Goal: Obtain resource: Download file/media

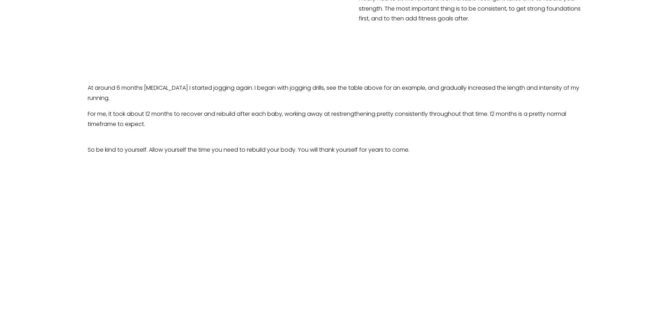
scroll to position [1395, 0]
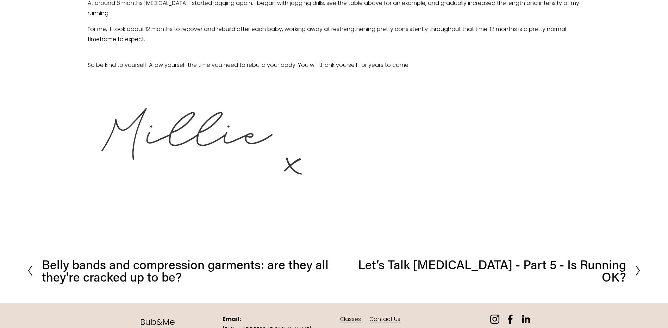
click at [638, 265] on icon at bounding box center [637, 270] width 6 height 11
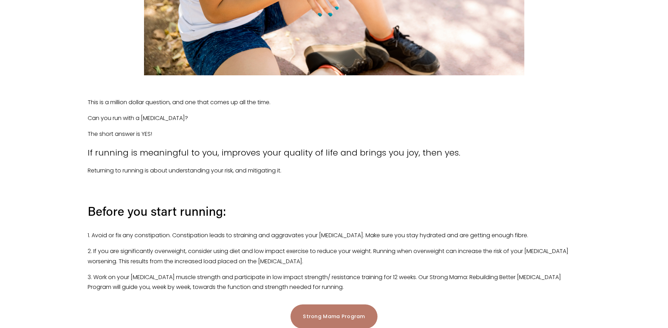
scroll to position [387, 0]
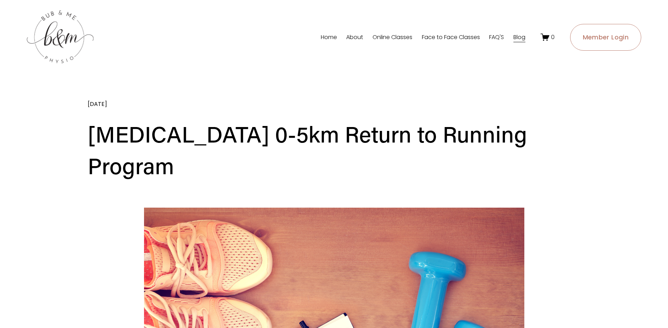
click at [328, 37] on link "Home" at bounding box center [329, 37] width 16 height 11
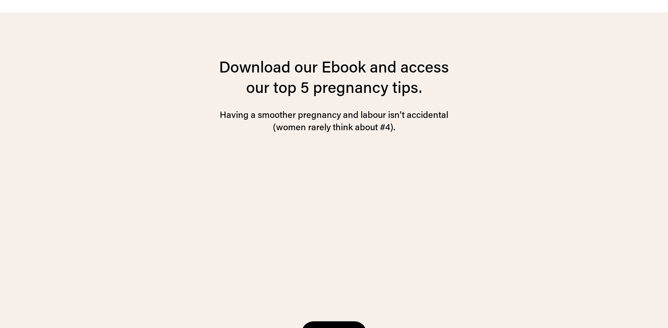
scroll to position [1936, 0]
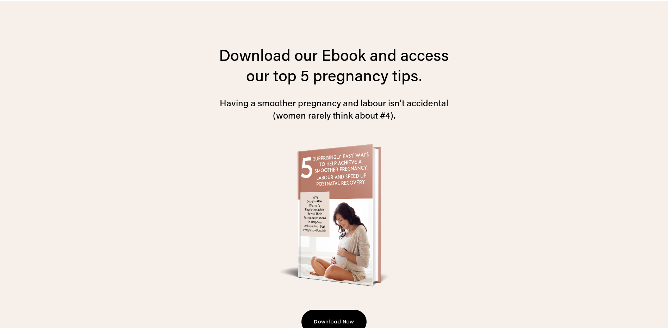
click at [337, 310] on button "Download Now" at bounding box center [333, 322] width 65 height 24
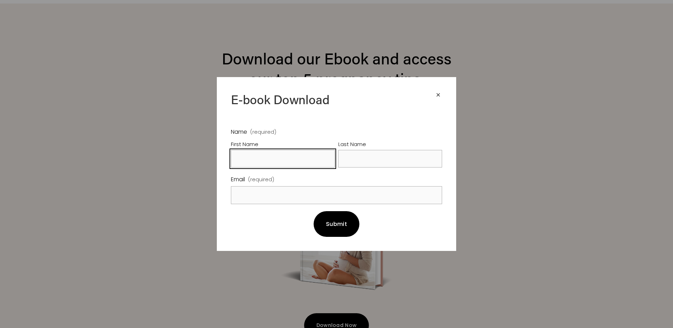
click at [283, 161] on input "First Name" at bounding box center [283, 159] width 104 height 18
type input "Barbara"
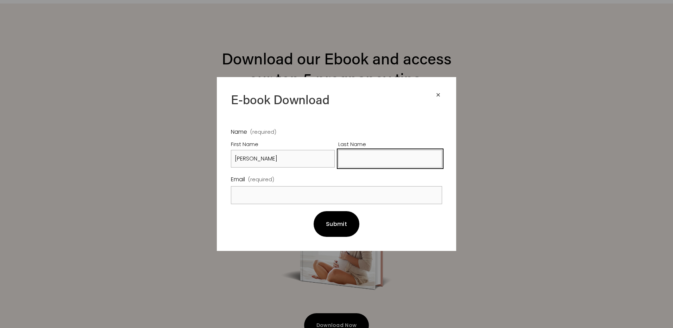
type input "Bucheler"
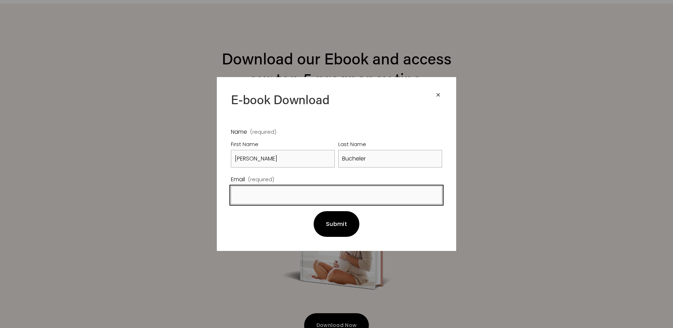
type input "barbara.bucheler@sa.gov.au"
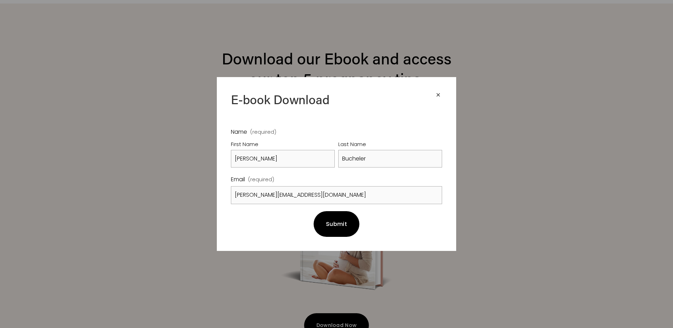
click at [337, 222] on span "Submit" at bounding box center [336, 224] width 21 height 8
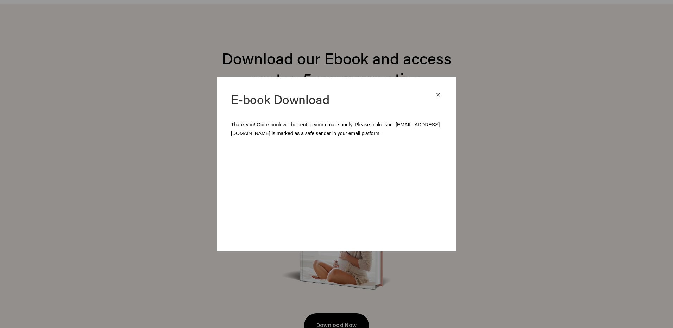
click at [438, 96] on div "×" at bounding box center [438, 95] width 8 height 8
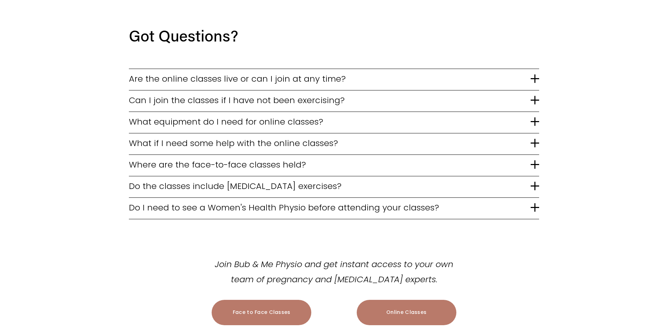
scroll to position [1548, 0]
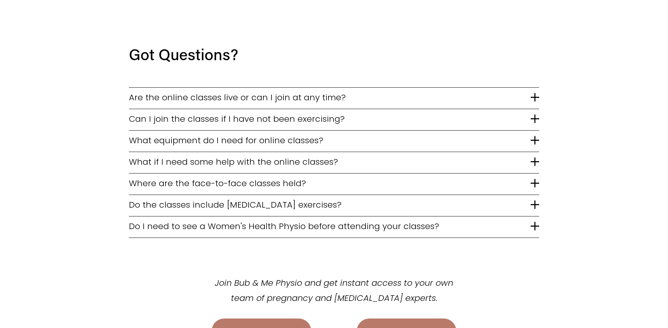
click at [282, 318] on link "Face to Face Classes" at bounding box center [261, 330] width 100 height 25
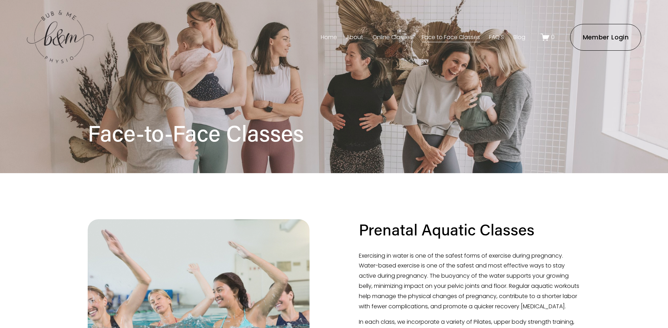
click at [499, 35] on link "FAQ'S" at bounding box center [496, 37] width 15 height 11
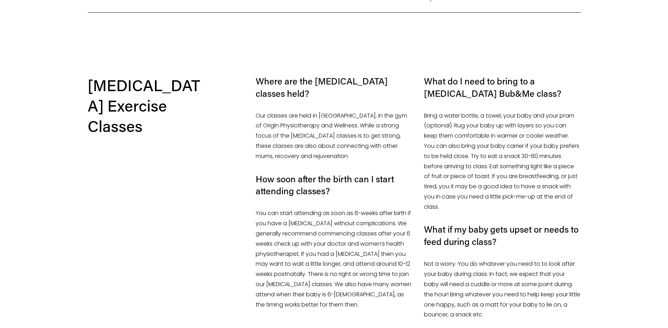
scroll to position [809, 0]
